Goal: Navigation & Orientation: Find specific page/section

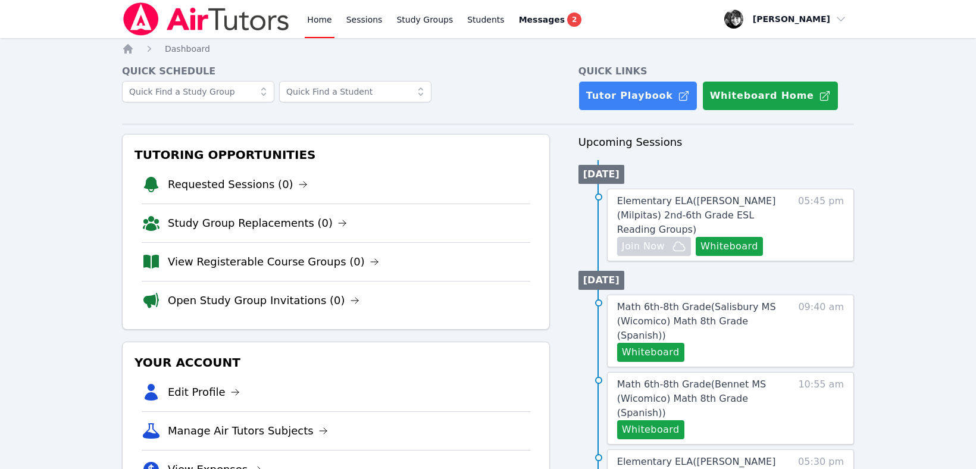
scroll to position [98, 0]
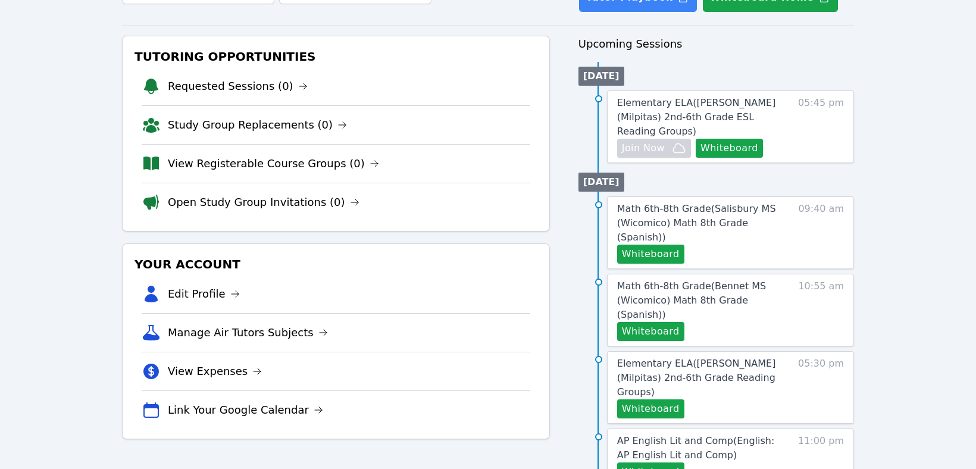
click at [694, 112] on span "Elementary ELA ( [PERSON_NAME] (Milpitas) 2nd-6th Grade ESL Reading Groups )" at bounding box center [696, 117] width 159 height 40
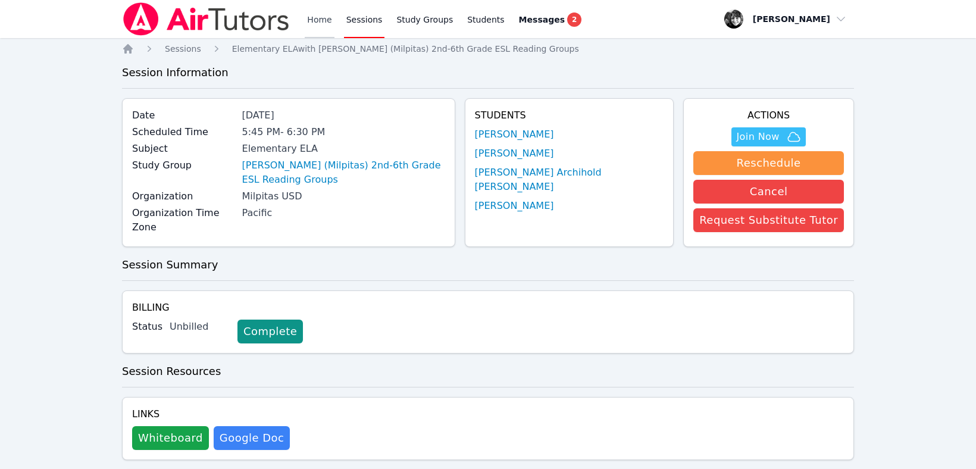
click at [311, 18] on link "Home" at bounding box center [319, 19] width 29 height 38
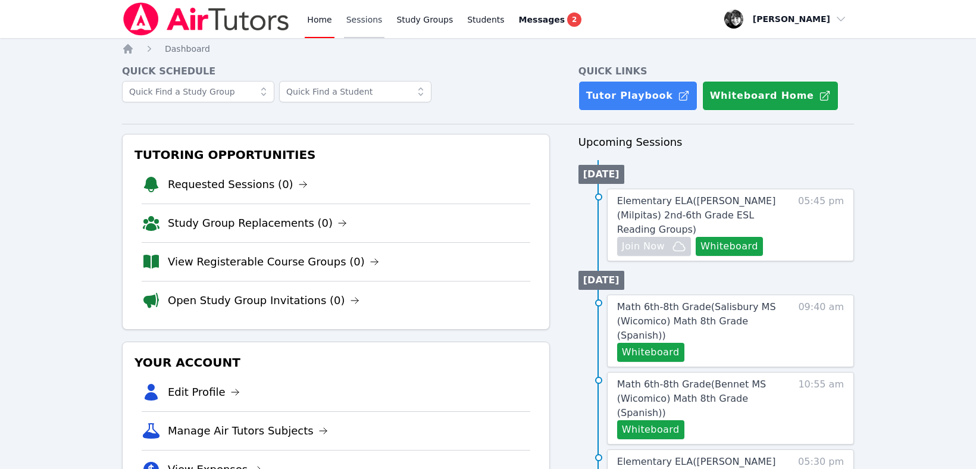
click at [356, 15] on link "Sessions" at bounding box center [364, 19] width 41 height 38
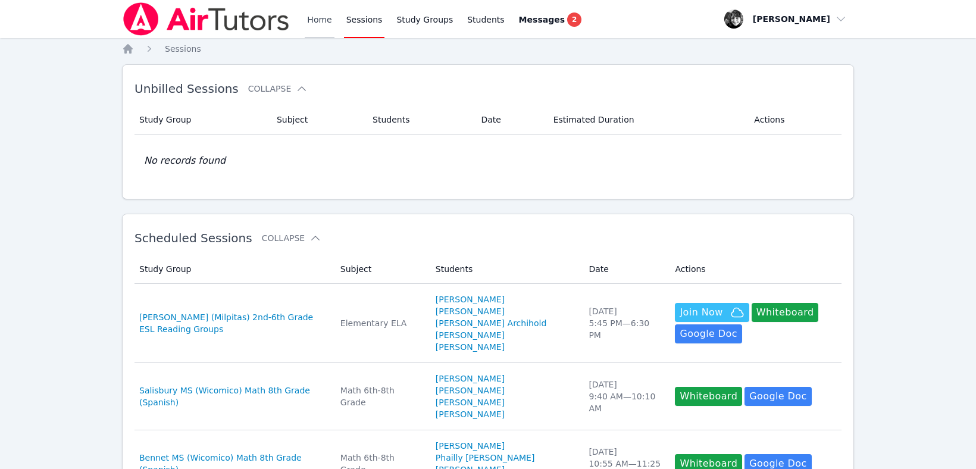
click at [327, 16] on link "Home" at bounding box center [319, 19] width 29 height 38
